Goal: Browse casually: Explore the website without a specific task or goal

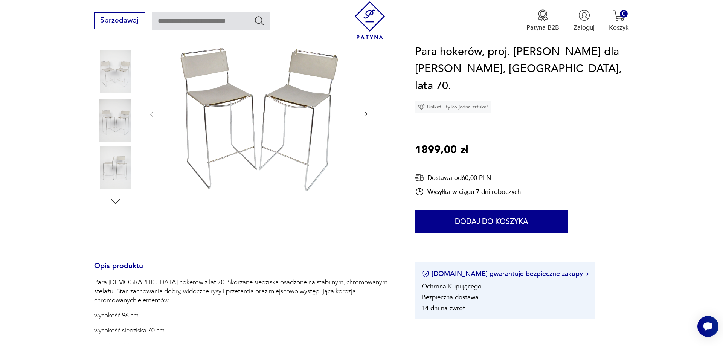
click at [366, 116] on icon "button" at bounding box center [366, 114] width 8 height 8
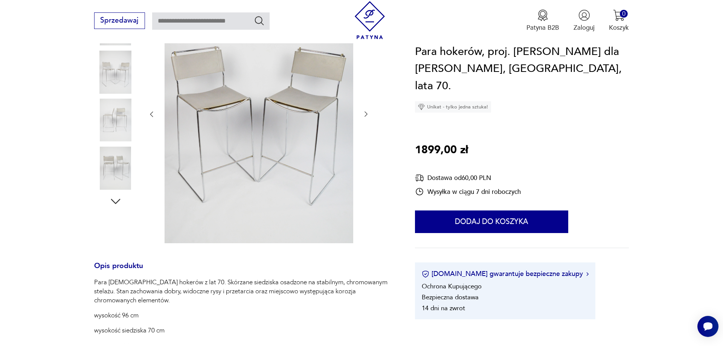
click at [366, 116] on icon "button" at bounding box center [366, 114] width 8 height 8
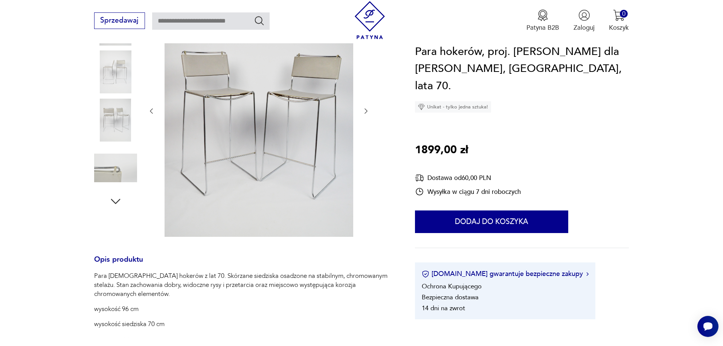
scroll to position [151, 0]
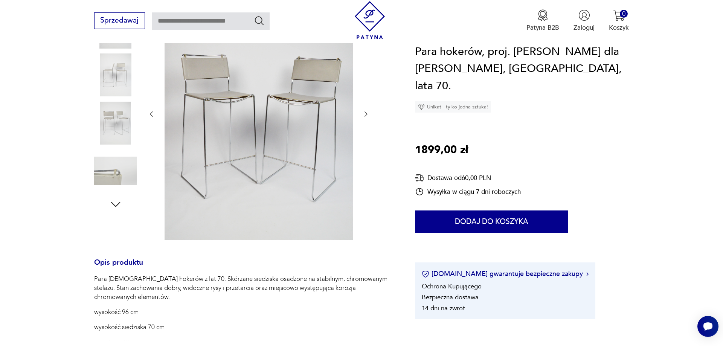
click at [366, 116] on icon "button" at bounding box center [366, 114] width 8 height 8
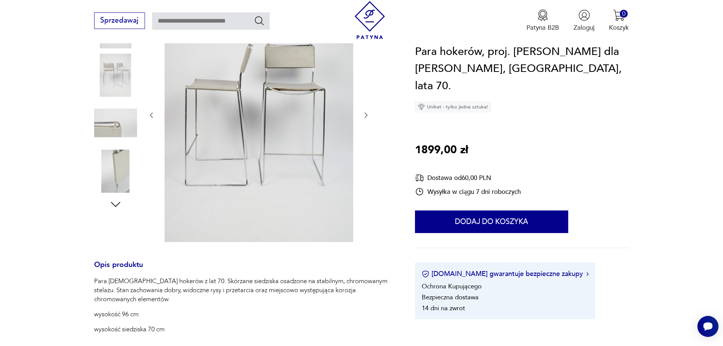
click at [366, 116] on icon "button" at bounding box center [365, 115] width 3 height 5
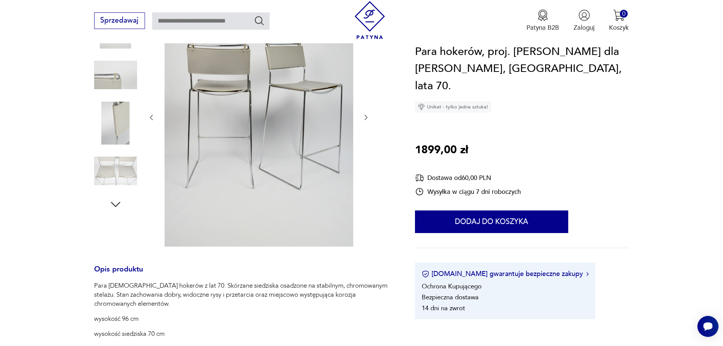
click at [366, 116] on icon "button" at bounding box center [366, 118] width 8 height 8
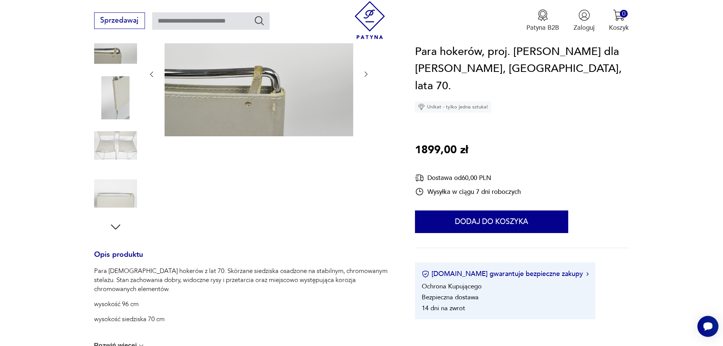
scroll to position [112, 0]
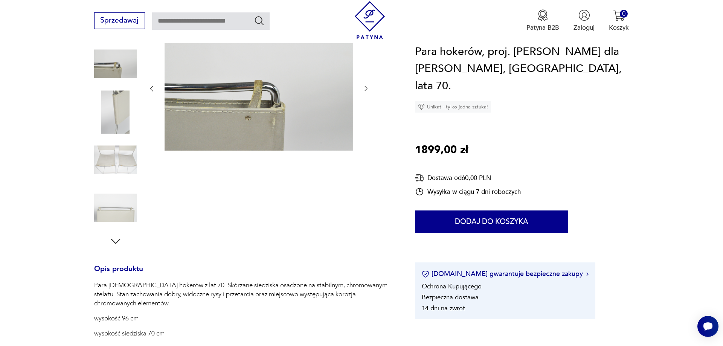
click at [368, 91] on icon "button" at bounding box center [366, 89] width 8 height 8
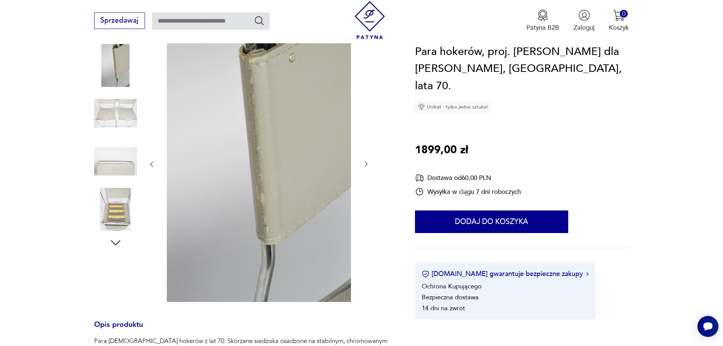
scroll to position [74, 0]
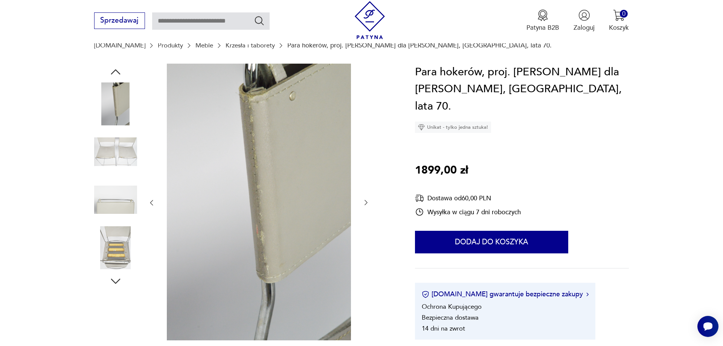
click at [367, 205] on icon "button" at bounding box center [366, 203] width 8 height 8
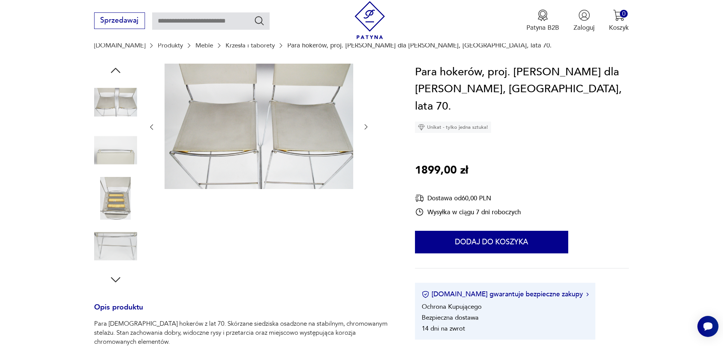
click at [366, 125] on icon "button" at bounding box center [366, 127] width 8 height 8
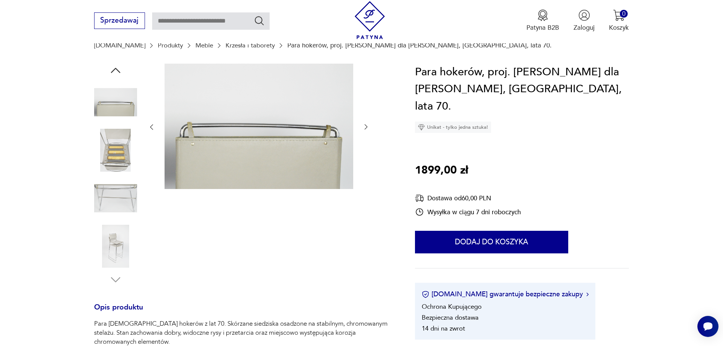
click at [366, 125] on icon "button" at bounding box center [366, 127] width 8 height 8
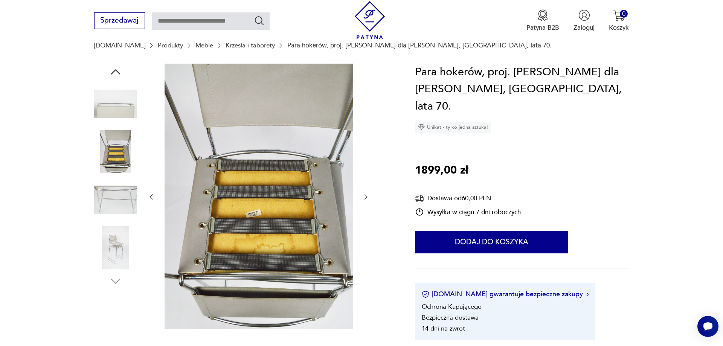
click at [366, 125] on div at bounding box center [259, 197] width 222 height 267
click at [114, 240] on img at bounding box center [115, 247] width 43 height 43
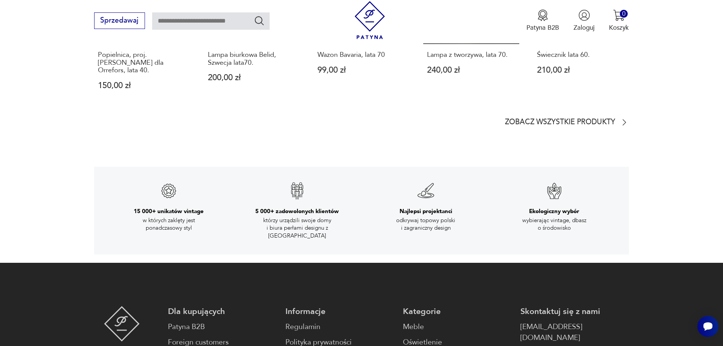
scroll to position [1380, 0]
